Goal: Information Seeking & Learning: Learn about a topic

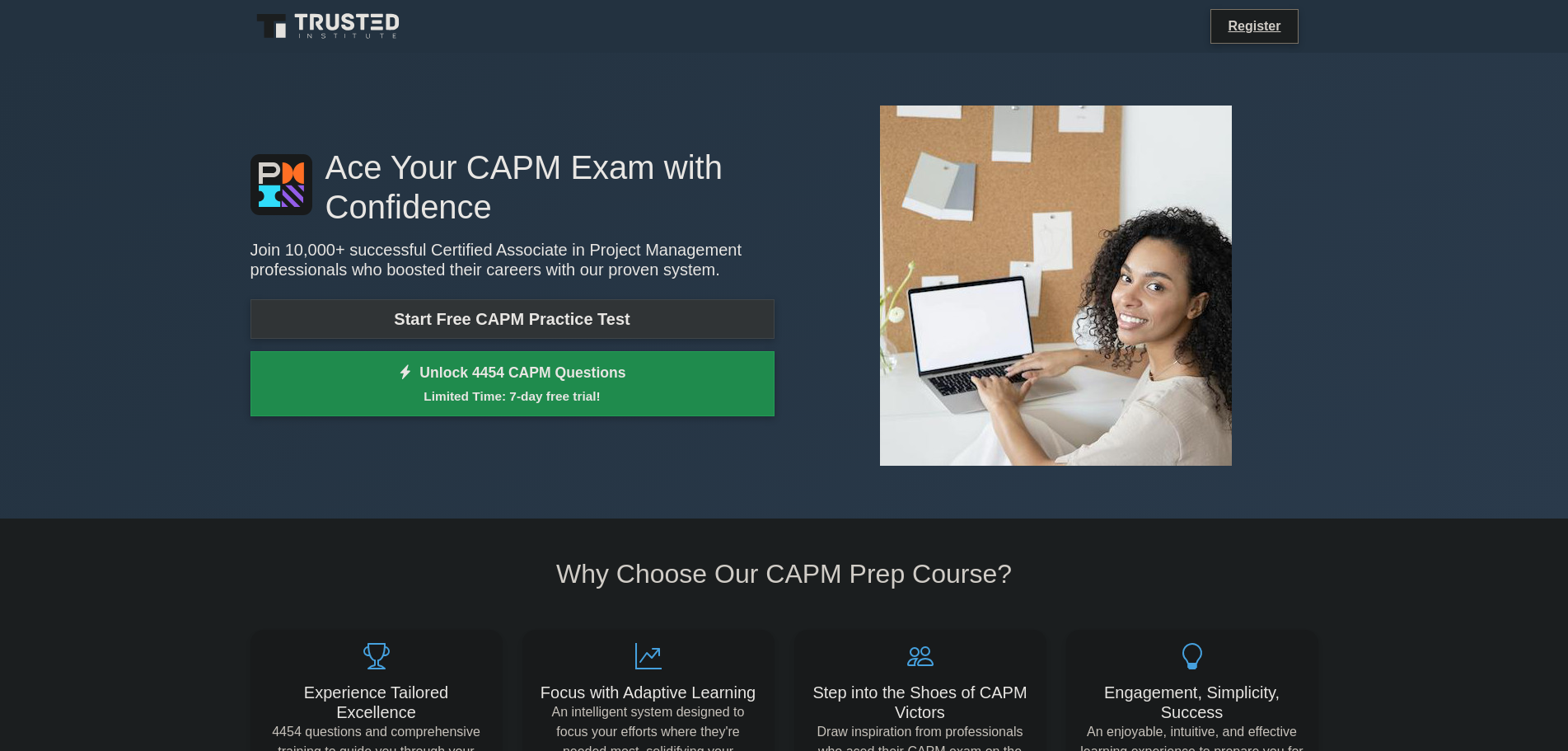
click at [615, 318] on link "Start Free CAPM Practice Test" at bounding box center [512, 319] width 524 height 40
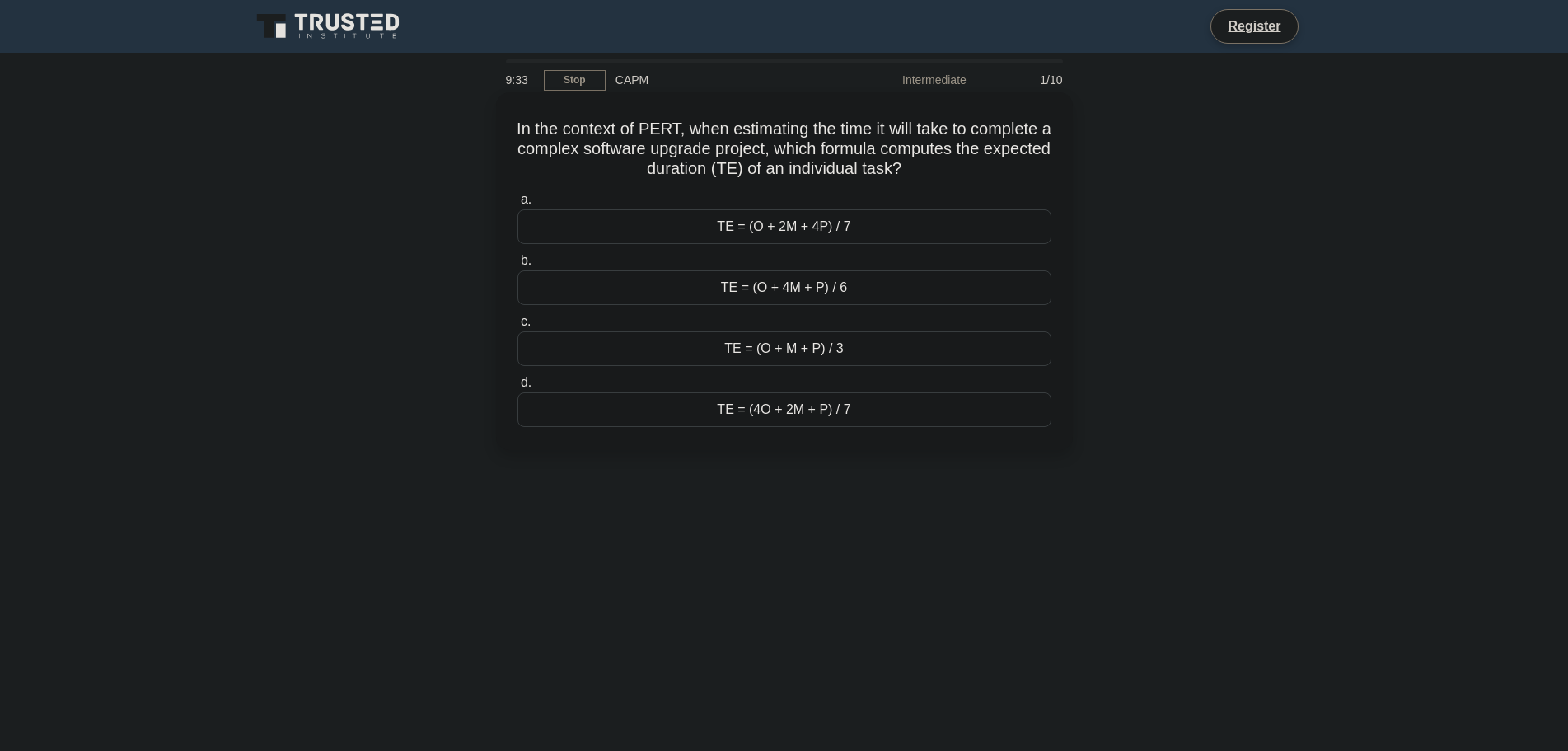
click at [839, 351] on div "TE = (O + M + P) / 3" at bounding box center [784, 348] width 534 height 35
click at [518, 328] on input "c. TE = (O + M + P) / 3" at bounding box center [518, 321] width 0 height 10
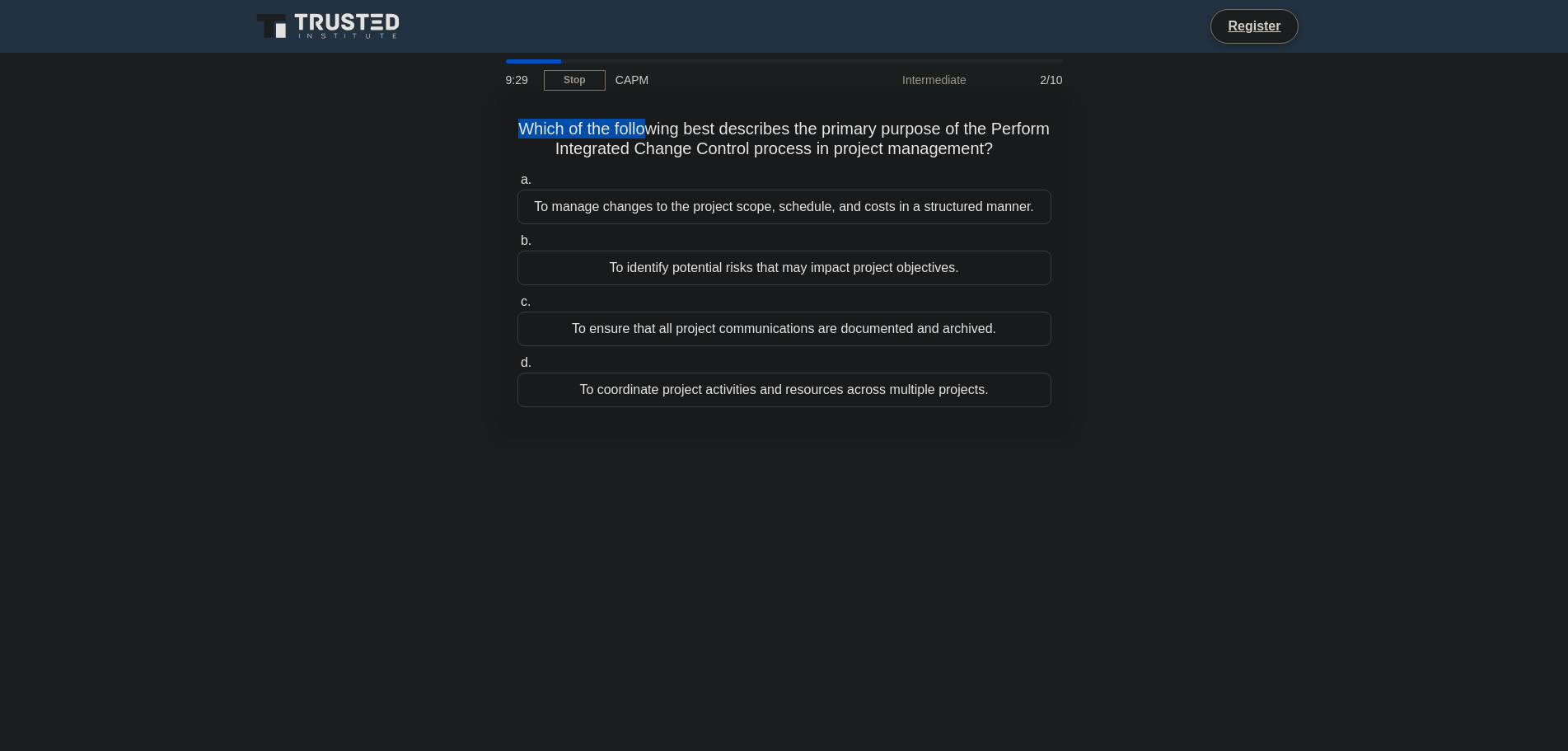
drag, startPoint x: 572, startPoint y: 132, endPoint x: 680, endPoint y: 137, distance: 108.1
click at [680, 136] on h5 "Which of the following best describes the primary purpose of the Perform Integr…" at bounding box center [784, 139] width 537 height 41
click at [680, 137] on h5 "Which of the following best describes the primary purpose of the Perform Integr…" at bounding box center [784, 139] width 537 height 41
click at [665, 397] on div "To coordinate project activities and resources across multiple projects." at bounding box center [784, 390] width 534 height 35
click at [518, 368] on input "d. To coordinate project activities and resources across multiple projects." at bounding box center [518, 362] width 0 height 10
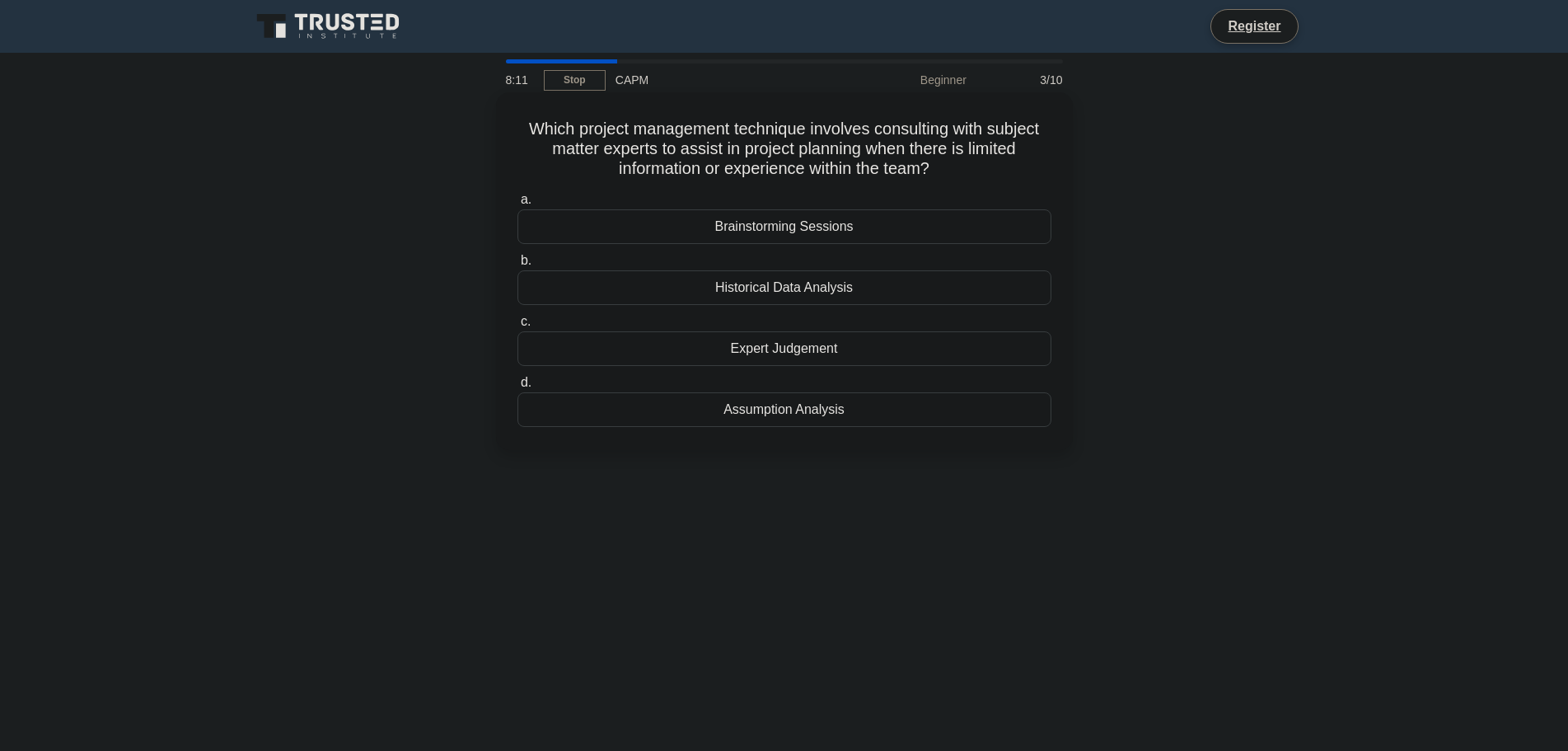
click at [661, 220] on div "Brainstorming Sessions" at bounding box center [784, 226] width 534 height 35
click at [518, 205] on input "a. Brainstorming Sessions" at bounding box center [518, 200] width 0 height 10
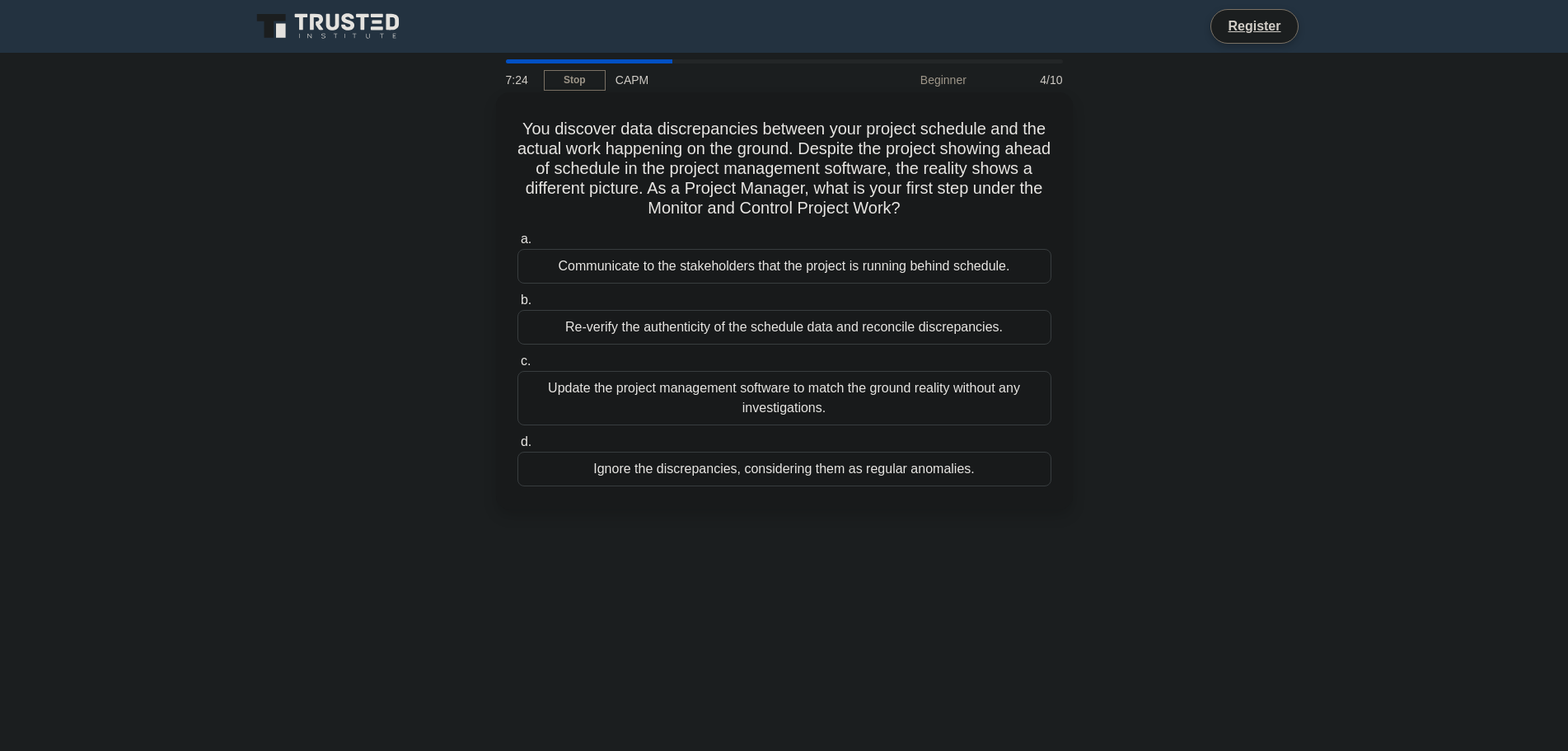
click at [709, 333] on div "Re-verify the authenticity of the schedule data and reconcile discrepancies." at bounding box center [784, 327] width 534 height 35
click at [518, 306] on input "b. Re-verify the authenticity of the schedule data and reconcile discrepancies." at bounding box center [518, 299] width 0 height 10
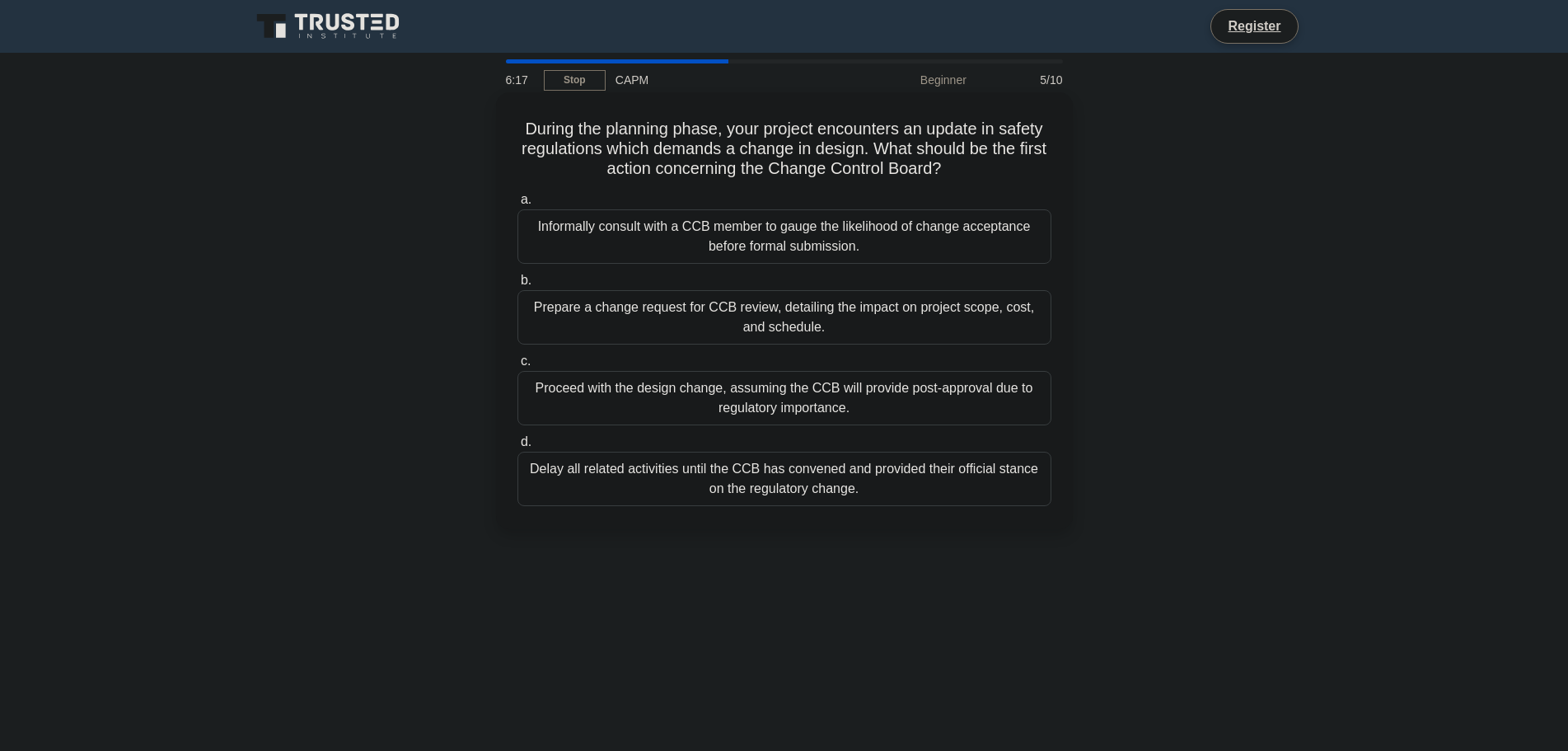
click at [685, 325] on div "Prepare a change request for CCB review, detailing the impact on project scope,…" at bounding box center [784, 317] width 534 height 55
click at [518, 286] on input "b. Prepare a change request for CCB review, detailing the impact on project sco…" at bounding box center [518, 280] width 0 height 10
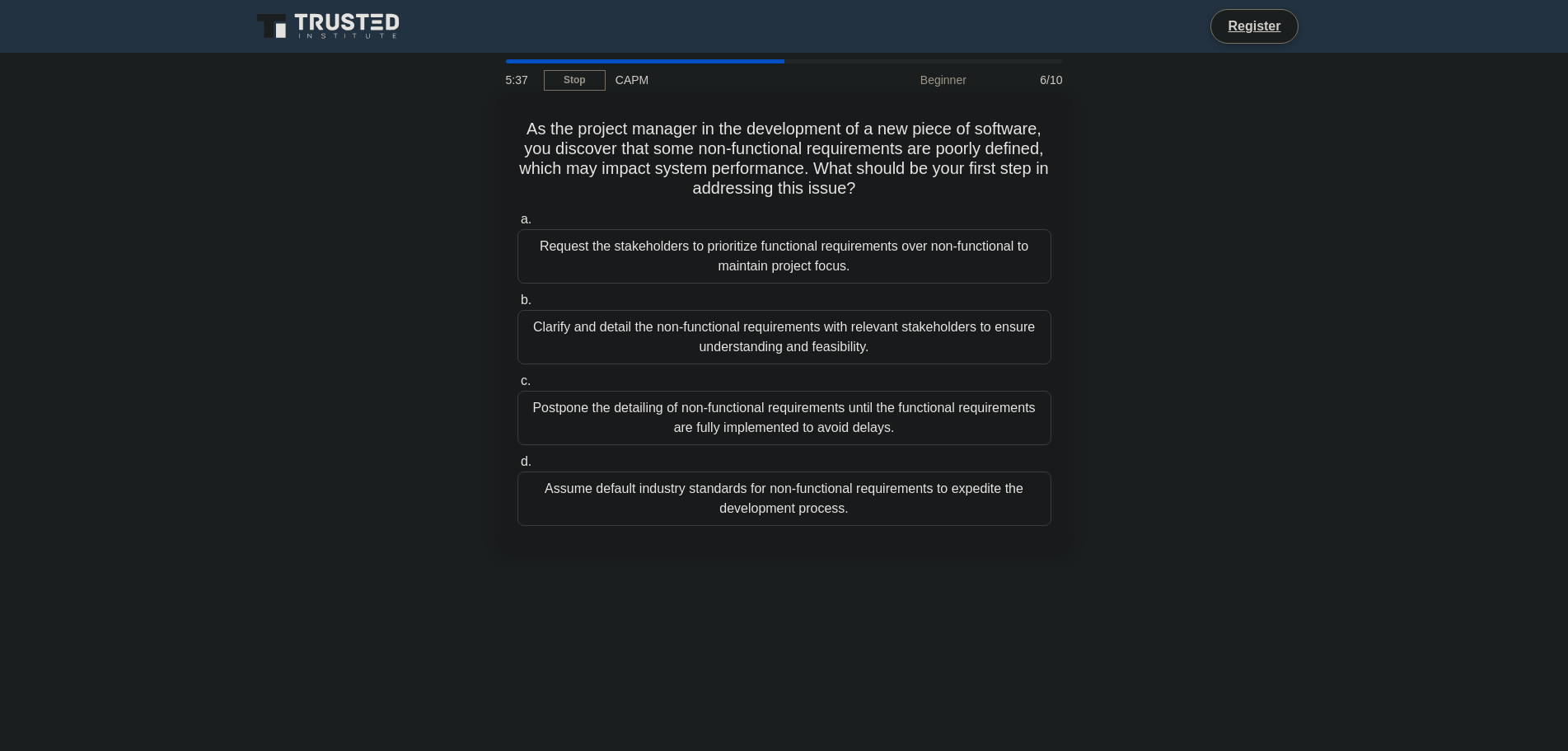
click at [724, 405] on div "Postpone the detailing of non-functional requirements until the functional requ…" at bounding box center [784, 418] width 534 height 55
click at [518, 387] on input "c. Postpone the detailing of non-functional requirements until the functional r…" at bounding box center [518, 380] width 0 height 10
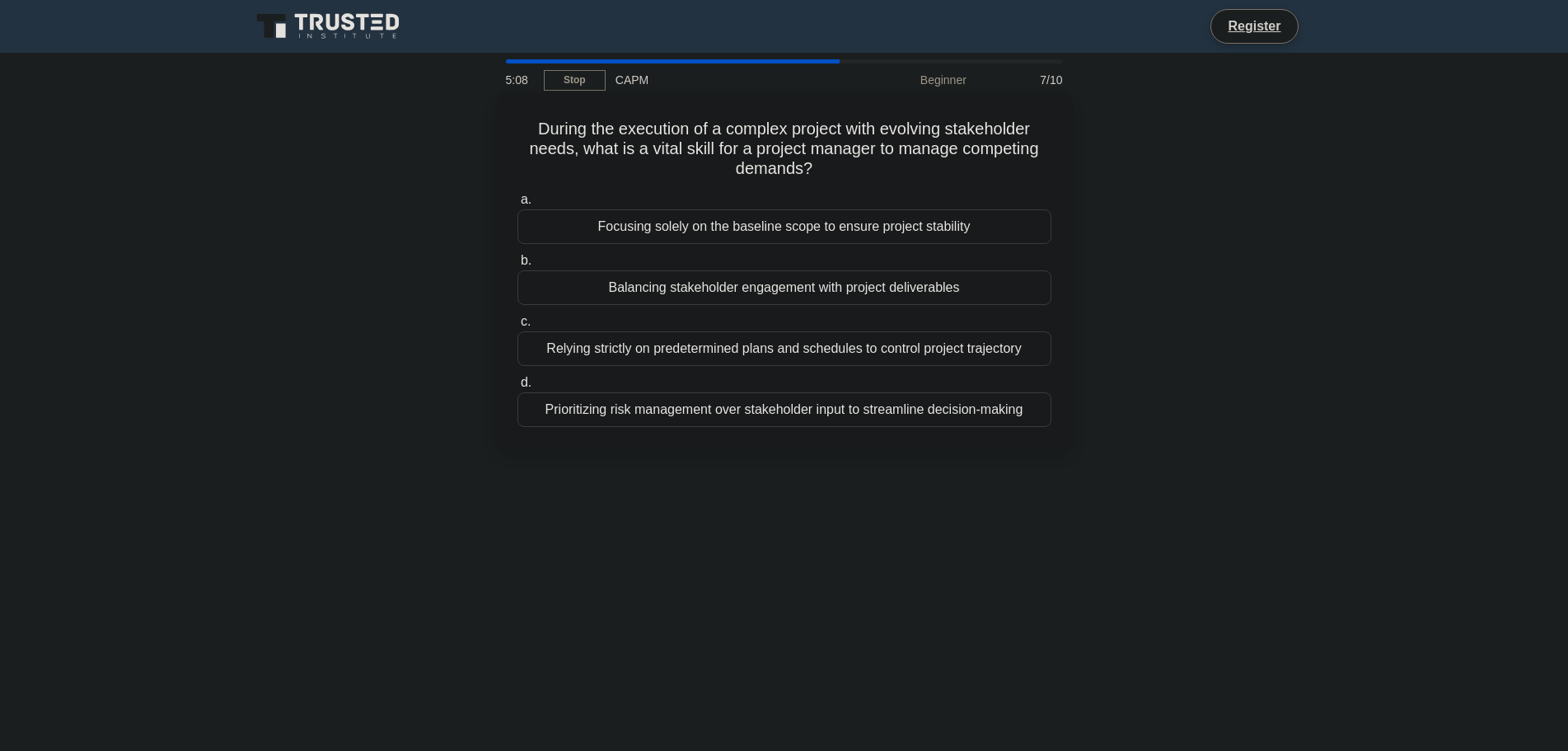
click at [961, 278] on div "Balancing stakeholder engagement with project deliverables" at bounding box center [784, 287] width 534 height 35
click at [518, 266] on input "b. Balancing stakeholder engagement with project deliverables" at bounding box center [518, 260] width 0 height 10
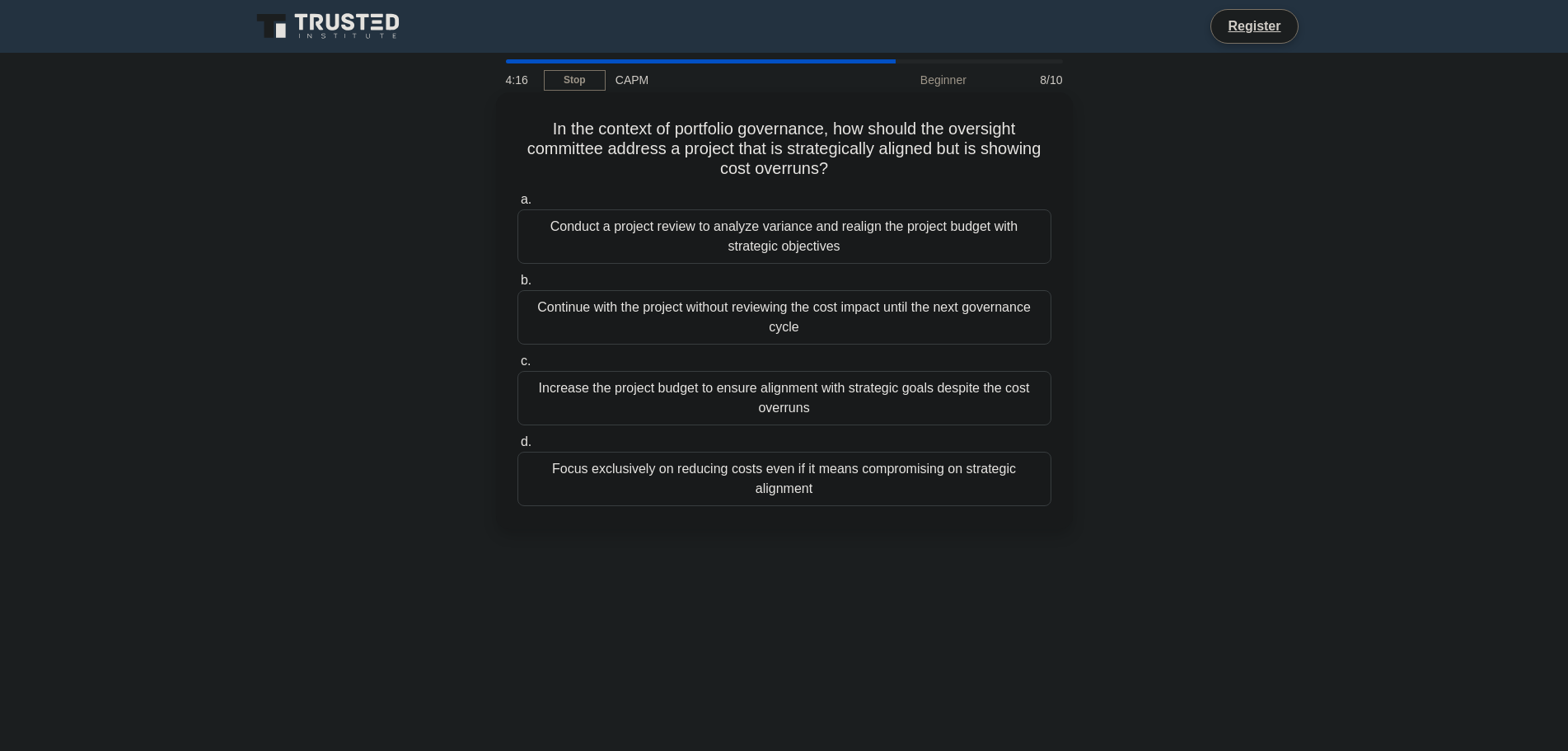
click at [860, 248] on div "Conduct a project review to analyze variance and realign the project budget wit…" at bounding box center [784, 236] width 534 height 55
click at [518, 205] on input "a. Conduct a project review to analyze variance and realign the project budget …" at bounding box center [518, 200] width 0 height 10
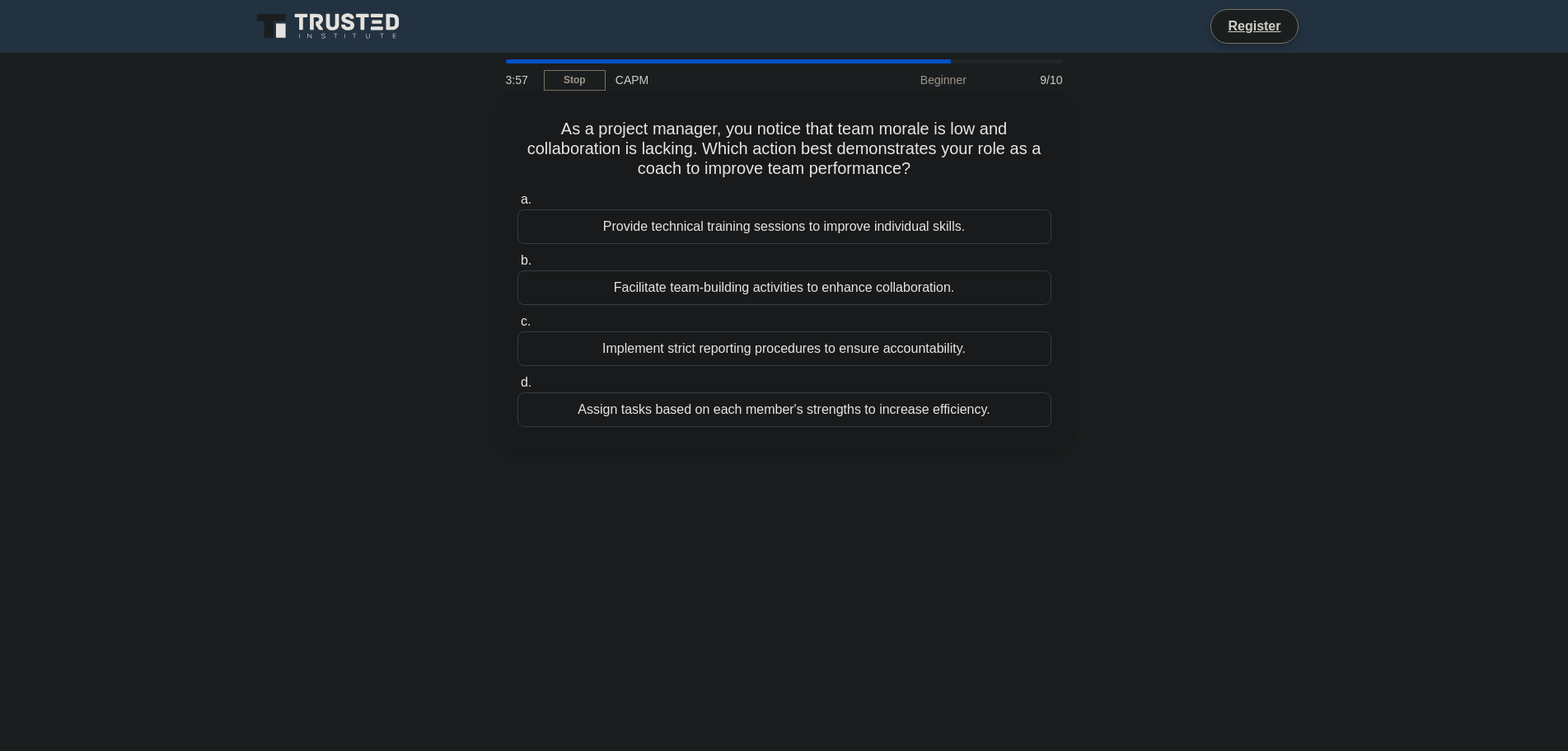
click at [991, 285] on div "Facilitate team-building activities to enhance collaboration." at bounding box center [784, 287] width 534 height 35
click at [518, 266] on input "b. Facilitate team-building activities to enhance collaboration." at bounding box center [518, 260] width 0 height 10
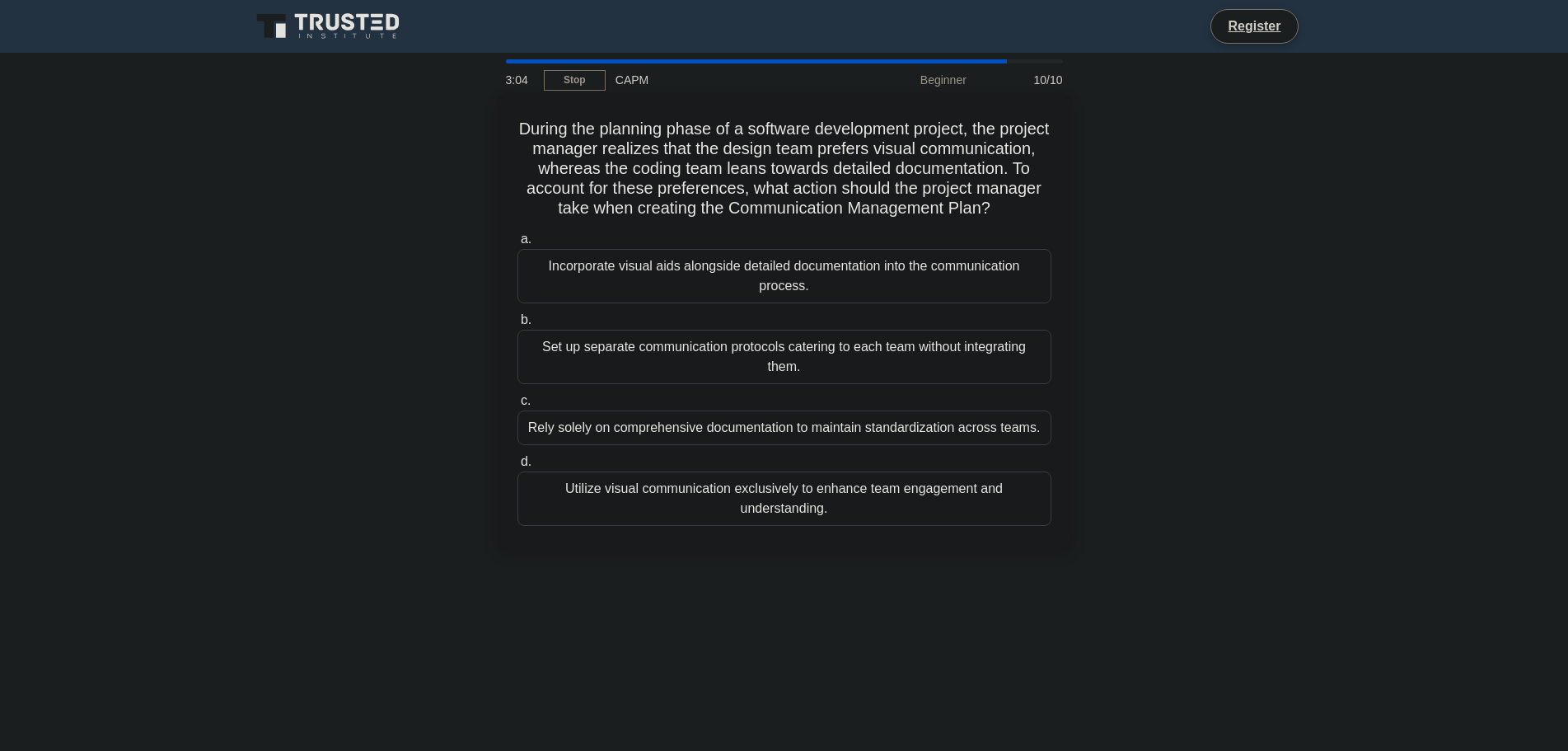
click at [938, 512] on div "Utilize visual communication exclusively to enhance team engagement and underst…" at bounding box center [784, 499] width 534 height 55
click at [518, 467] on input "d. Utilize visual communication exclusively to enhance team engagement and unde…" at bounding box center [518, 461] width 0 height 10
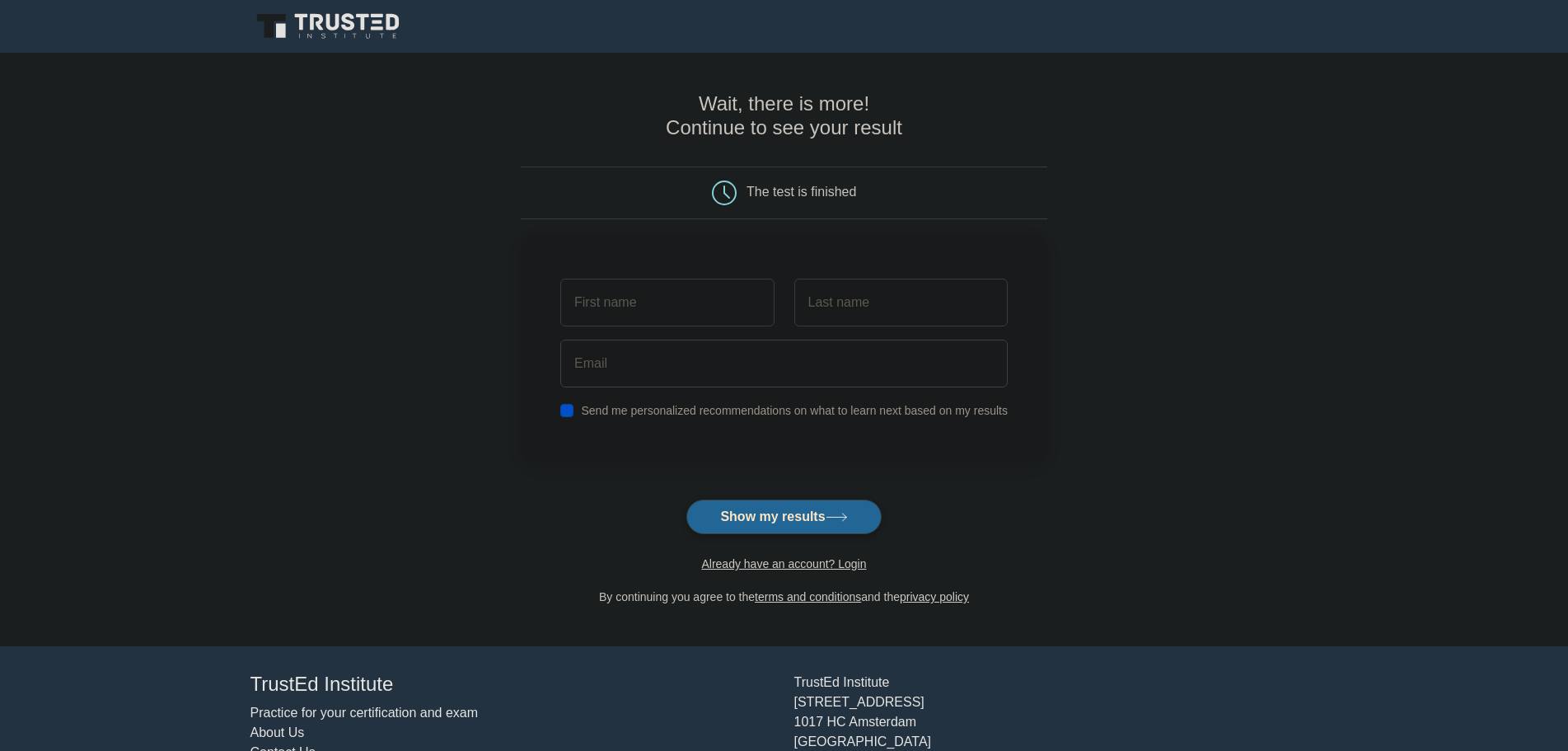
click at [871, 523] on button "Show my results" at bounding box center [783, 517] width 195 height 35
type input "mm"
click at [897, 330] on div at bounding box center [784, 359] width 467 height 61
click at [897, 321] on input "text" at bounding box center [901, 298] width 214 height 48
type input "22sr"
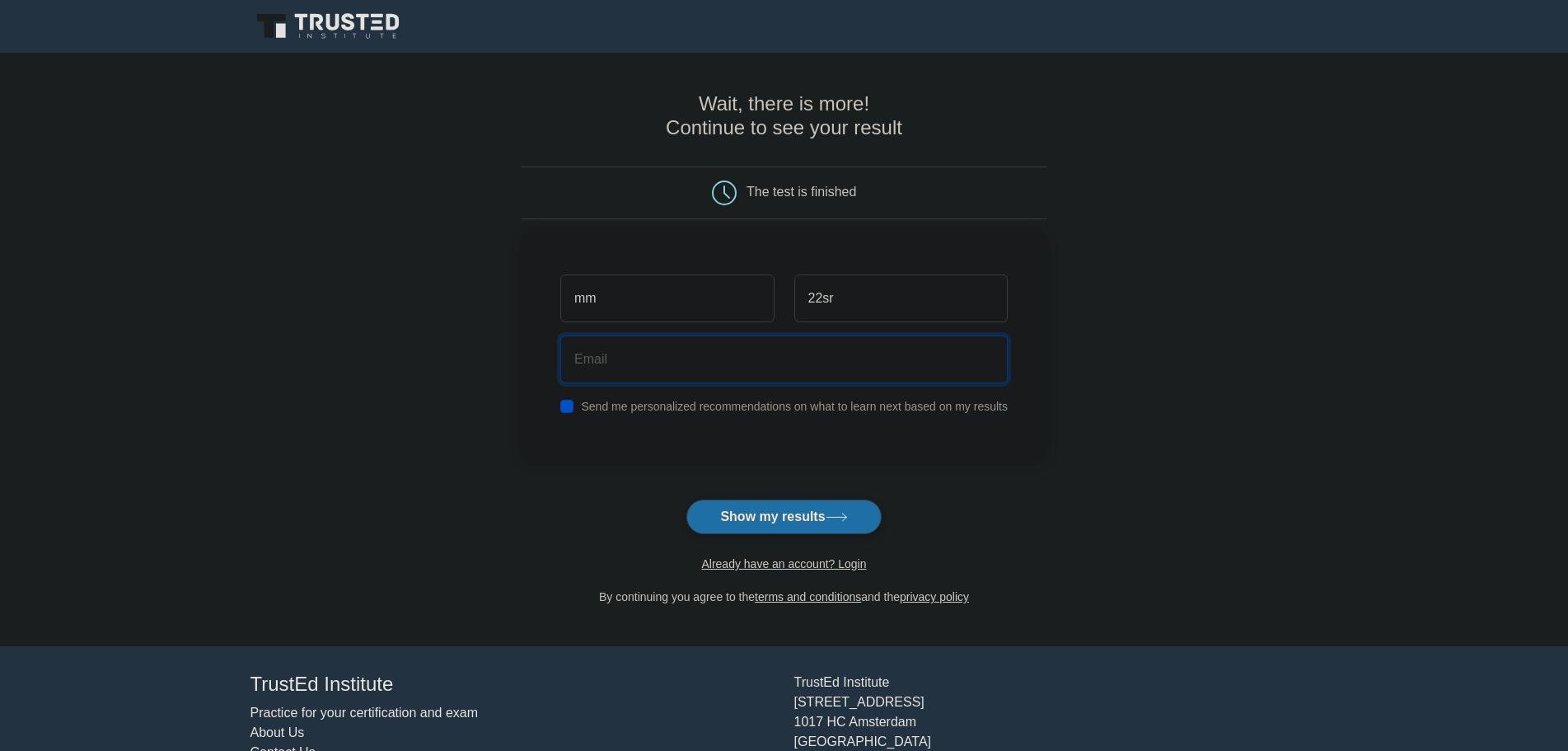
click at [624, 367] on input "email" at bounding box center [783, 359] width 447 height 48
type input "[EMAIL_ADDRESS][DOMAIN_NAME]"
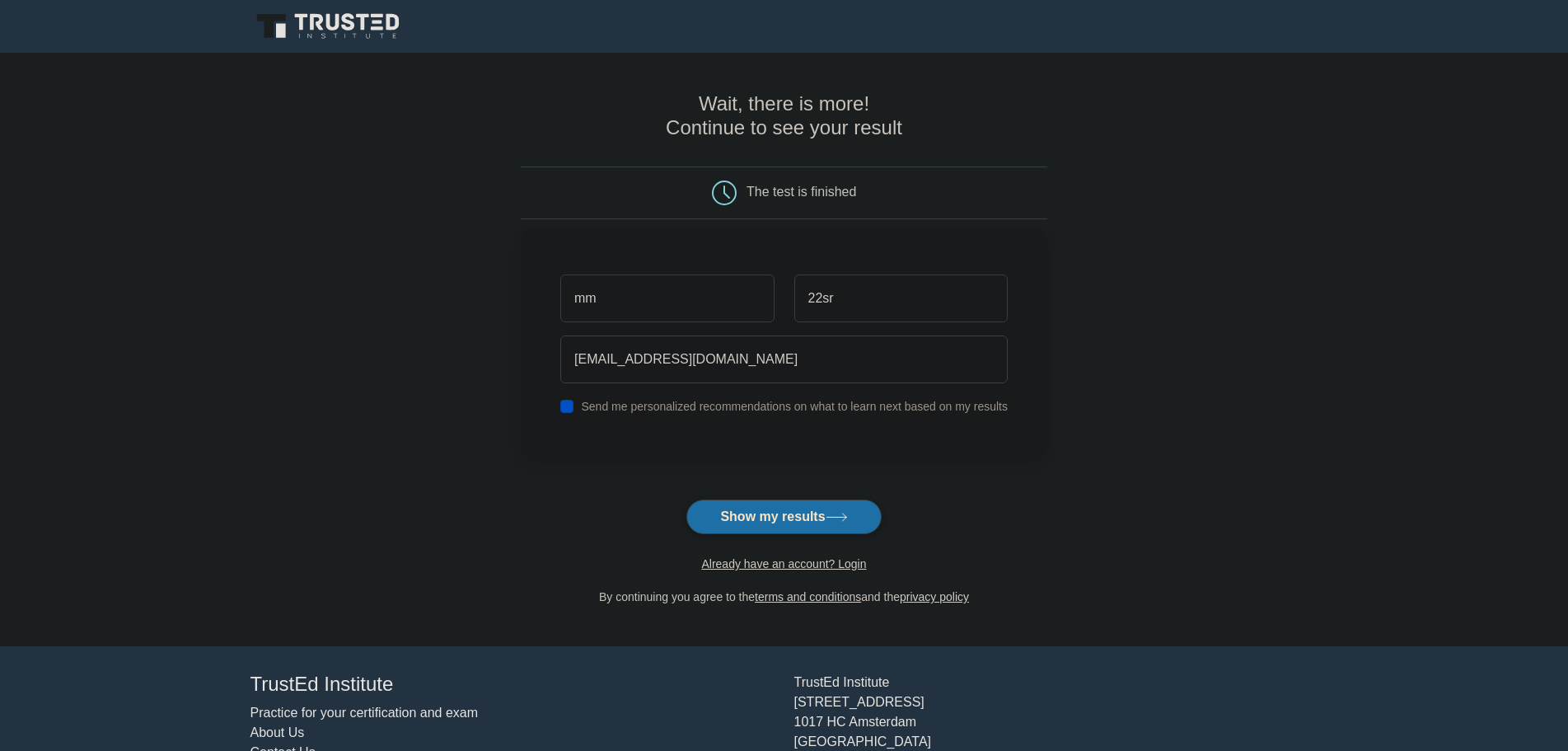
click at [581, 400] on div "Send me personalized recommendations on what to learn next based on my results" at bounding box center [784, 406] width 467 height 20
click at [572, 411] on input "checkbox" at bounding box center [567, 407] width 13 height 13
checkbox input "false"
click at [788, 530] on button "Show my results" at bounding box center [783, 517] width 195 height 35
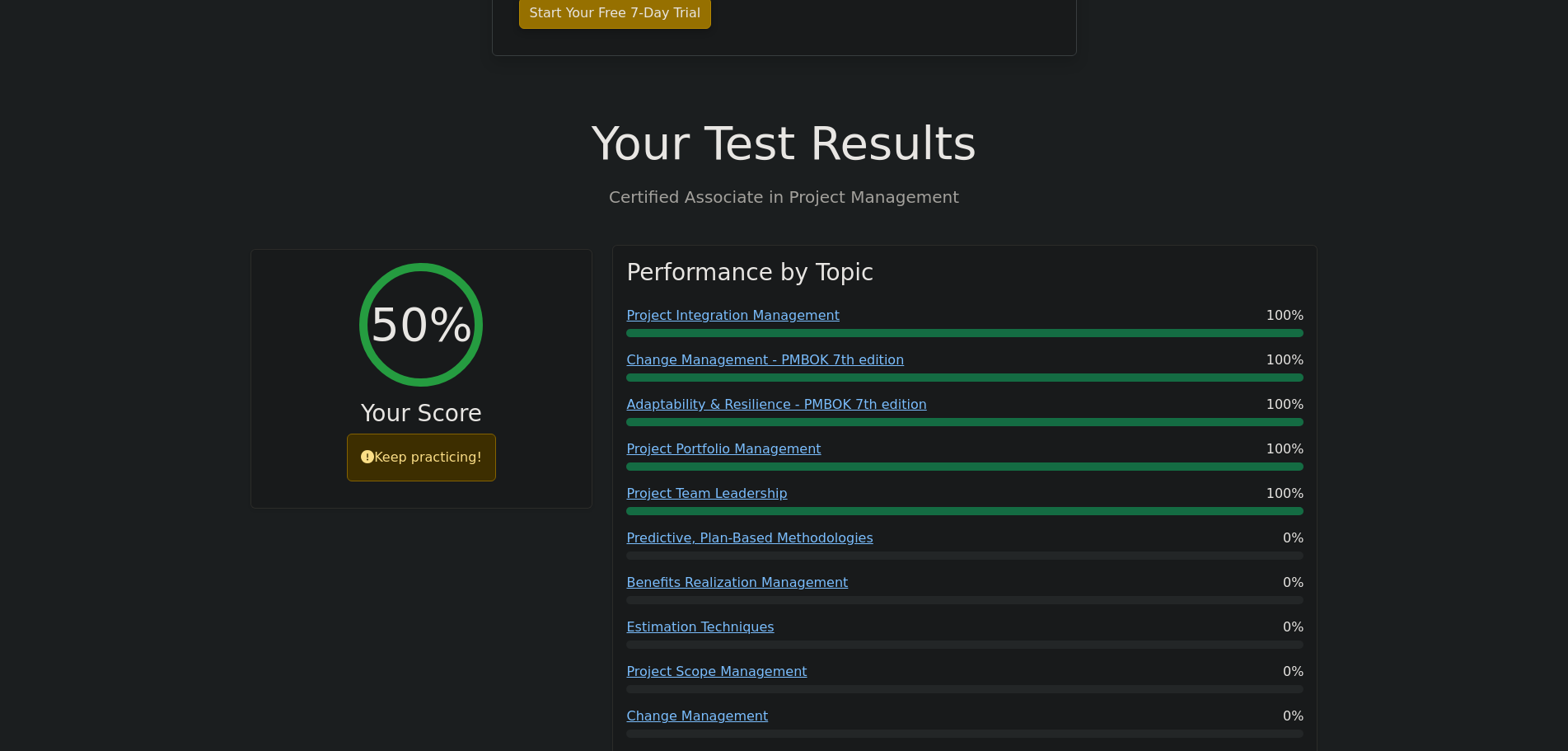
scroll to position [412, 0]
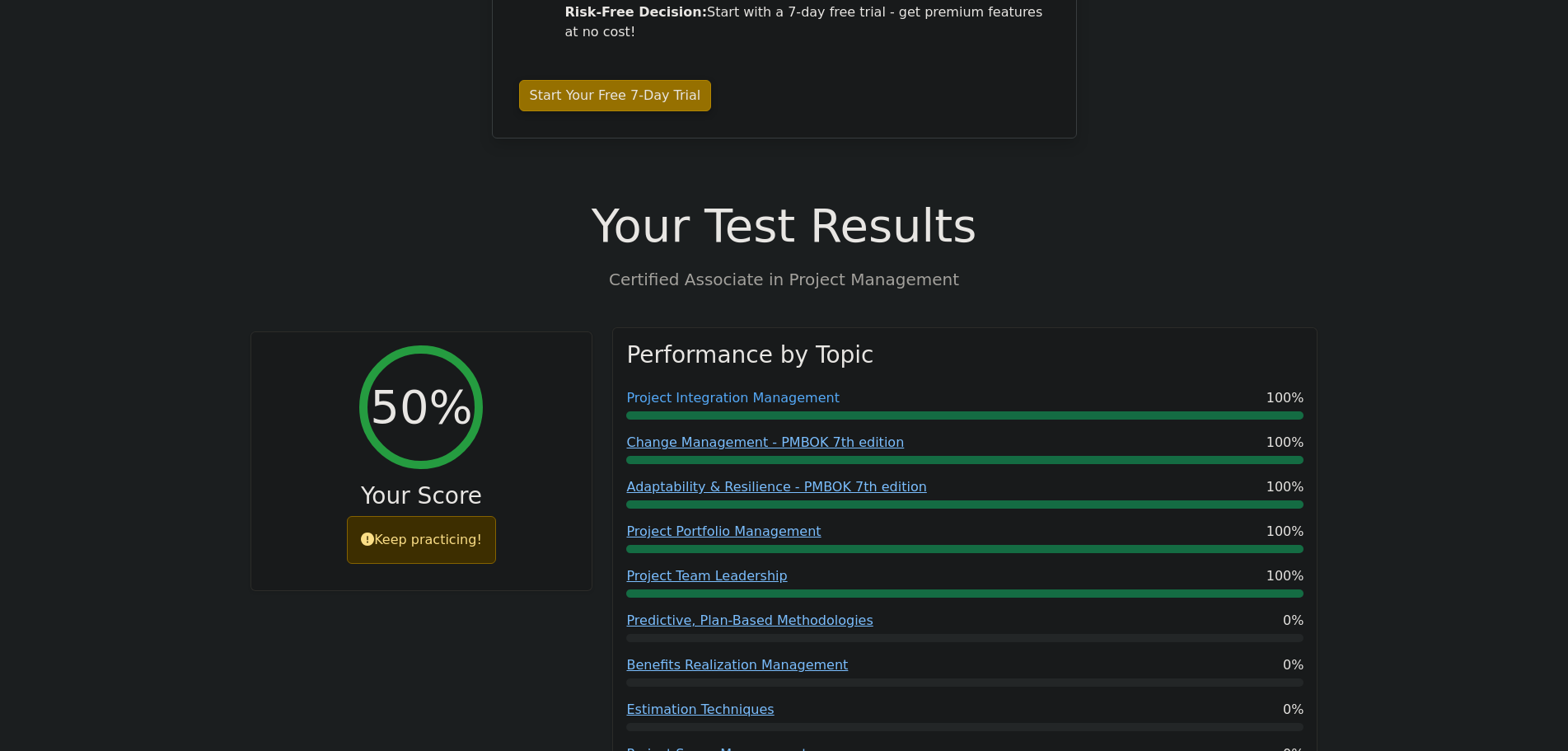
click at [803, 390] on link "Project Integration Management" at bounding box center [732, 397] width 213 height 16
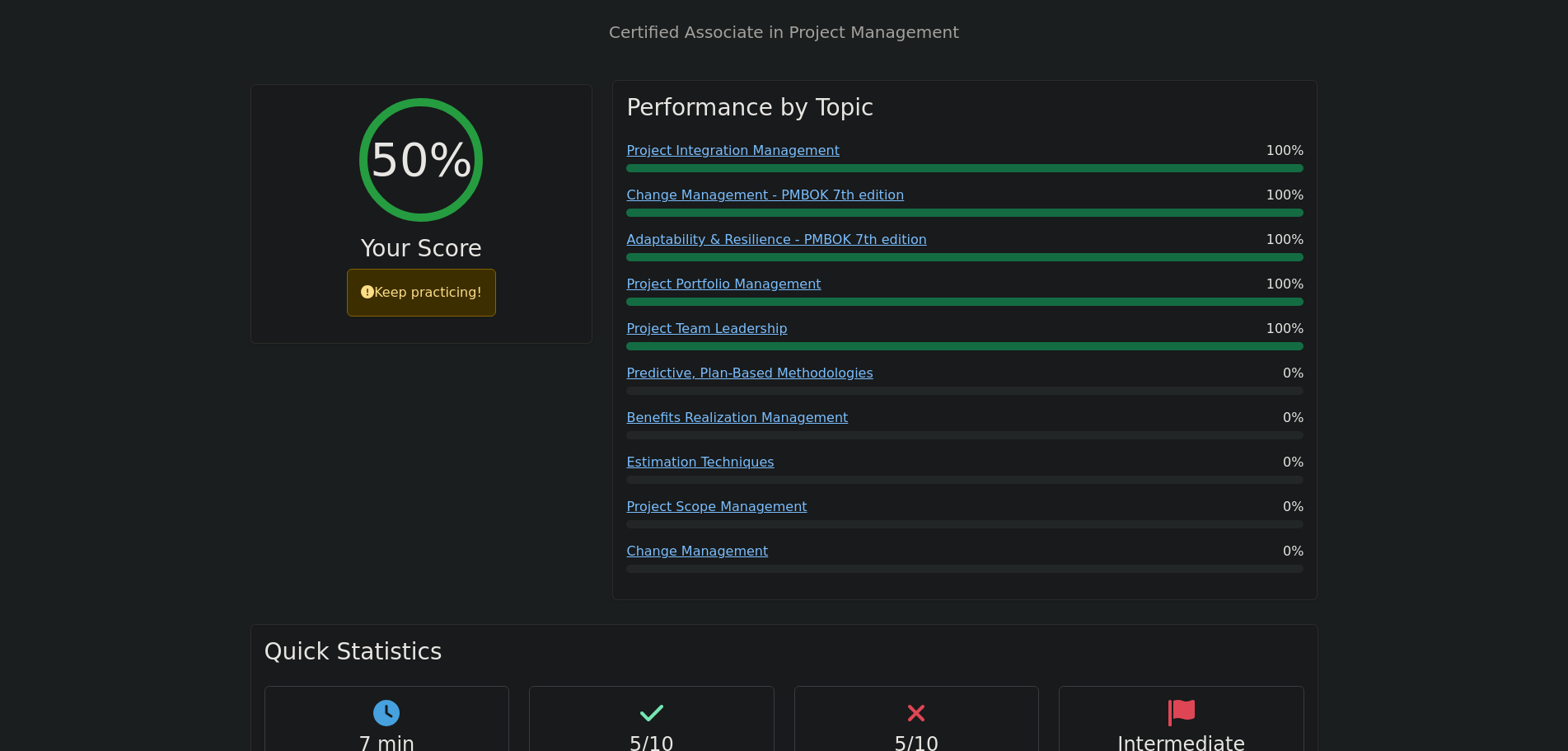
scroll to position [742, 0]
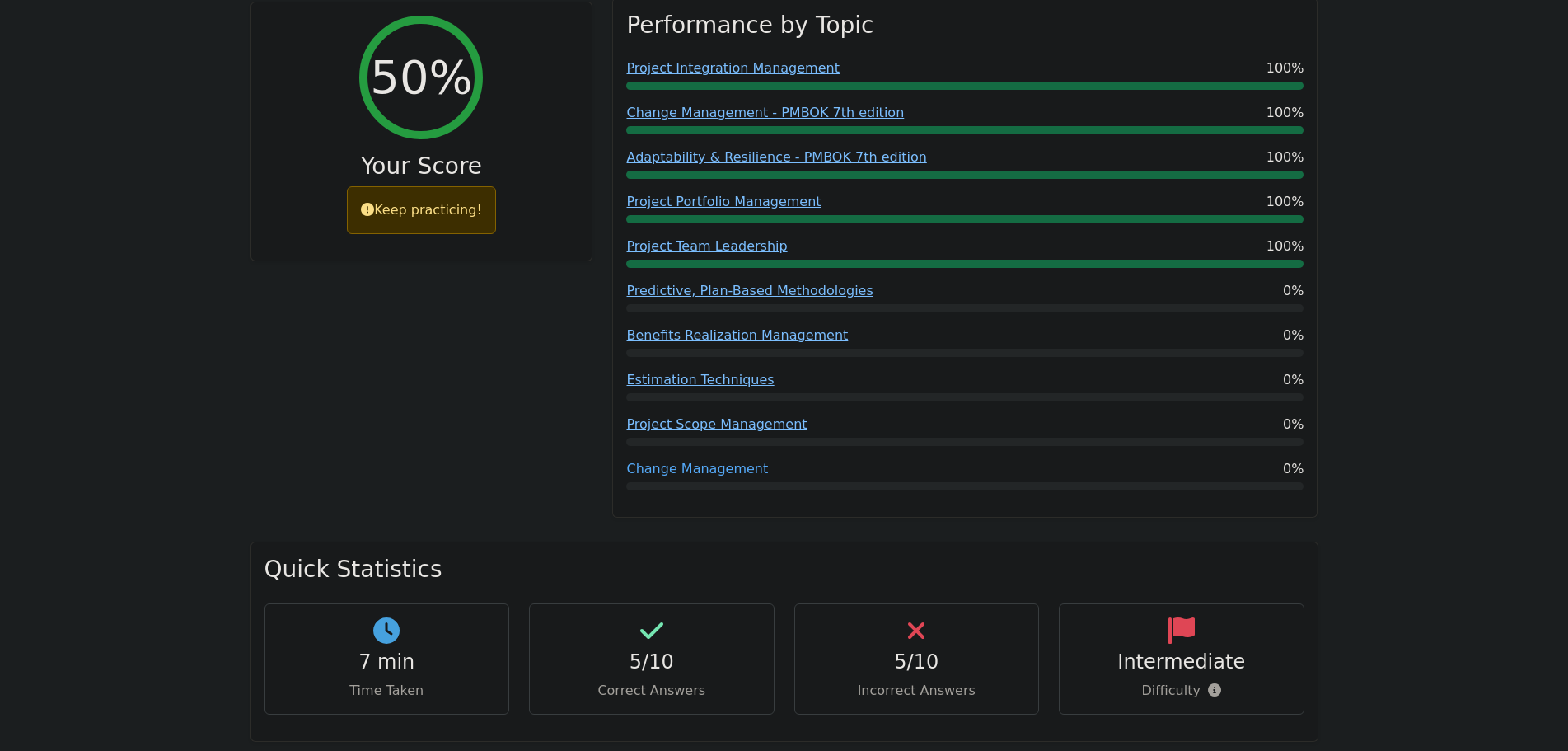
click at [705, 460] on link "Change Management" at bounding box center [696, 468] width 142 height 16
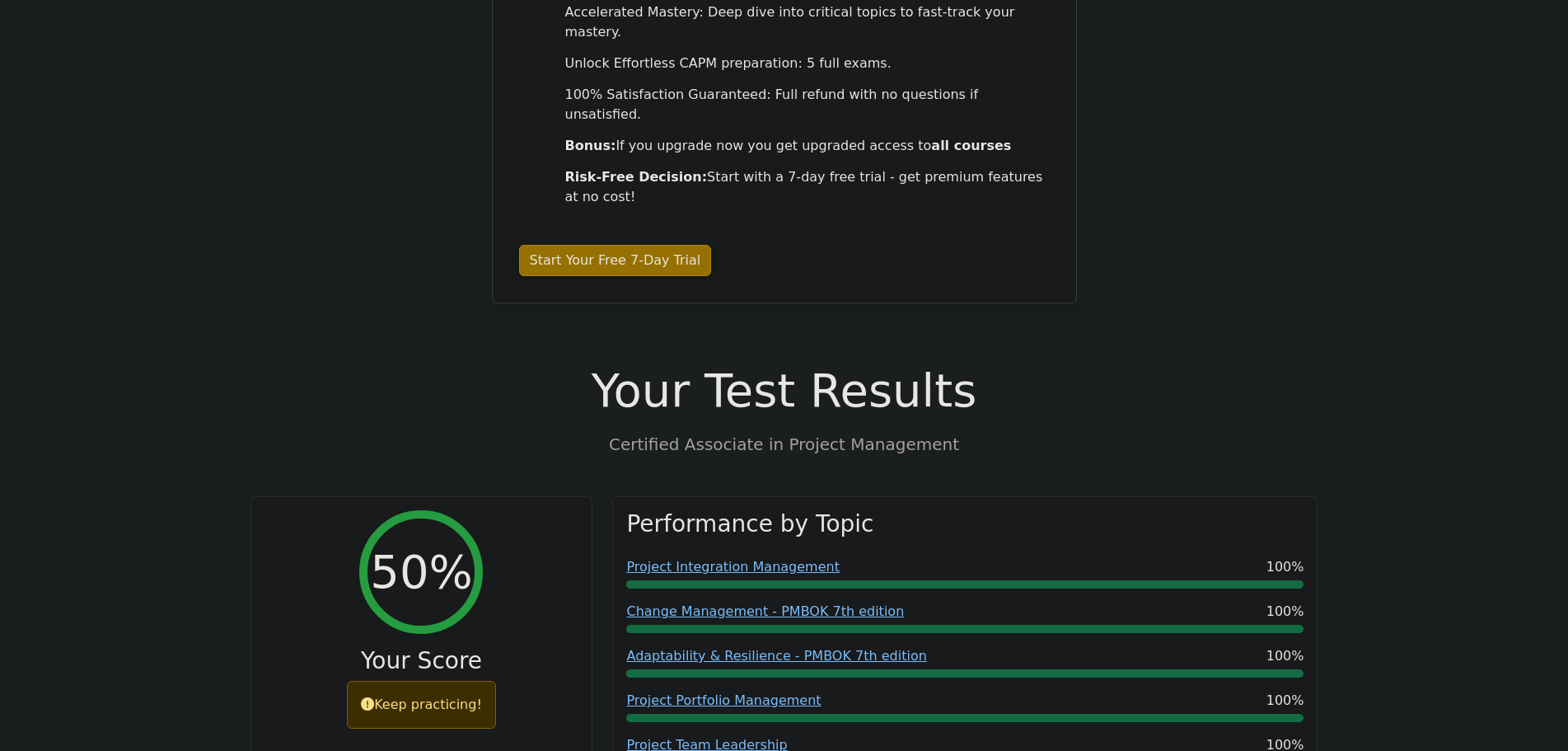
scroll to position [0, 0]
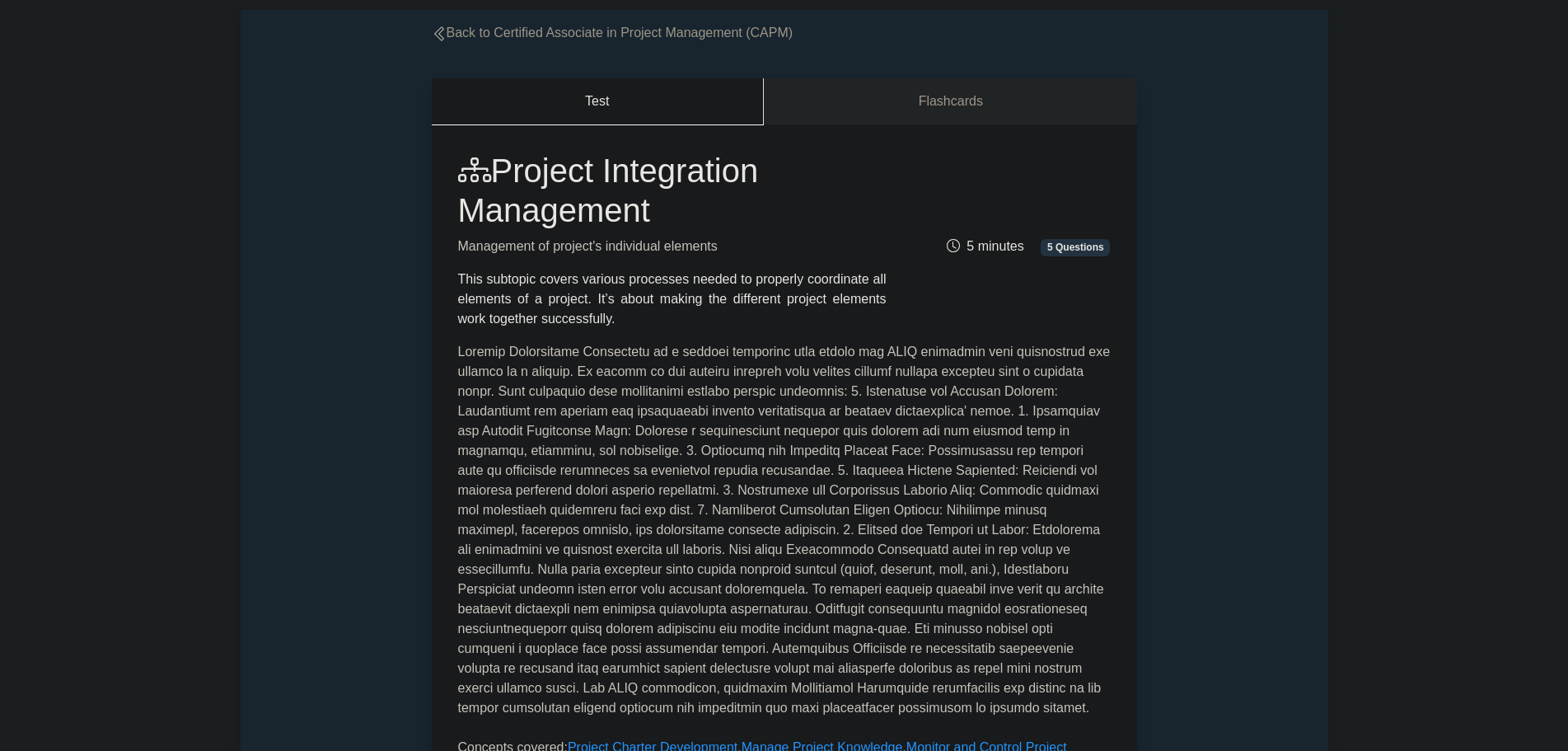
scroll to position [412, 0]
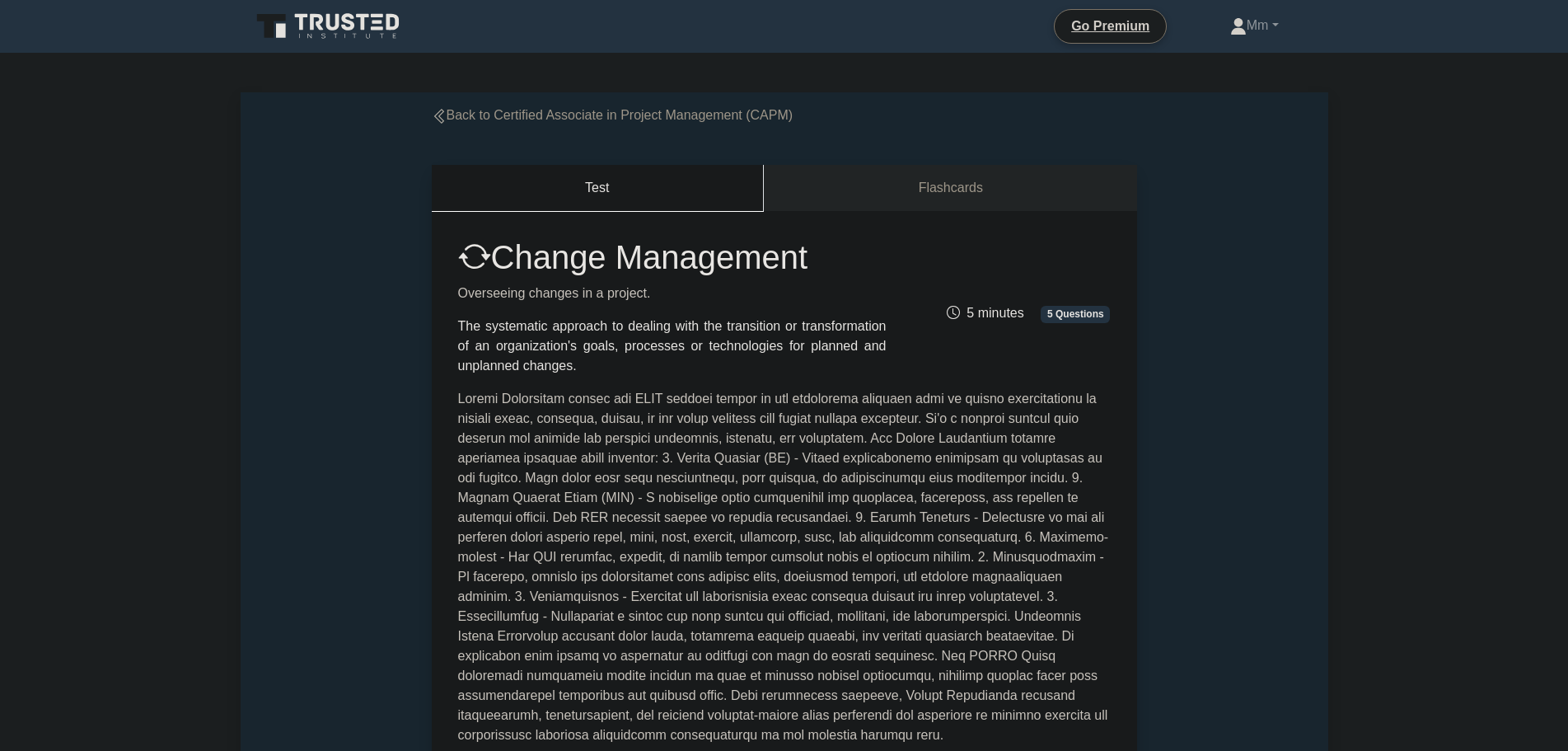
scroll to position [83, 0]
